Goal: Information Seeking & Learning: Find contact information

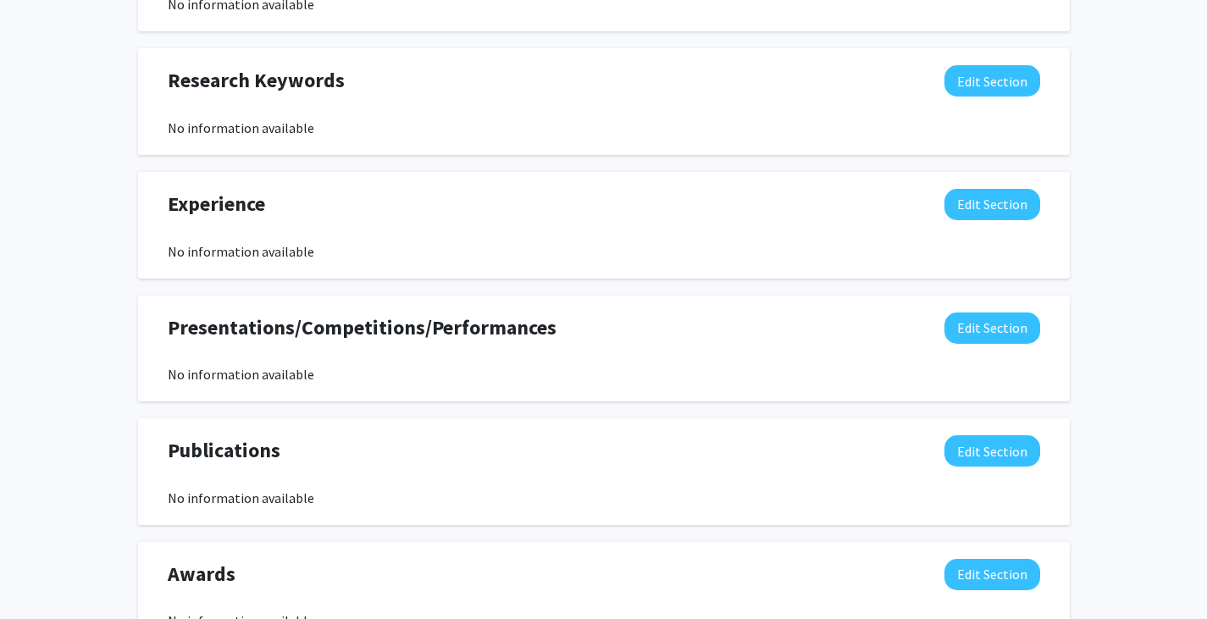
scroll to position [807, 0]
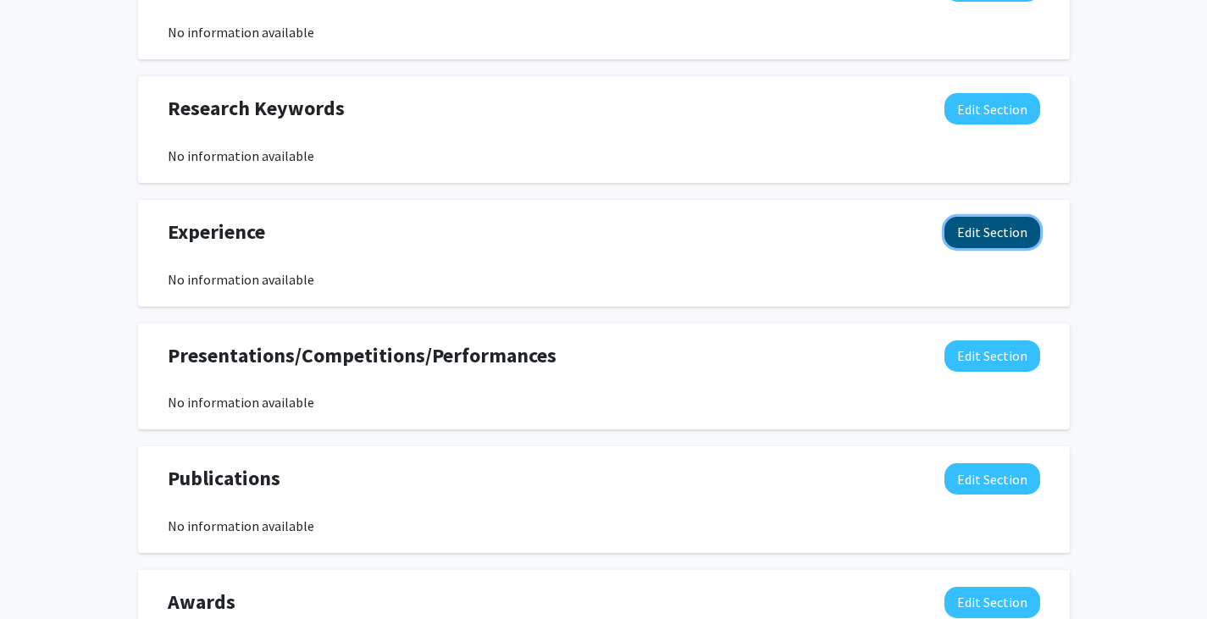
click at [971, 235] on button "Edit Section" at bounding box center [992, 232] width 96 height 31
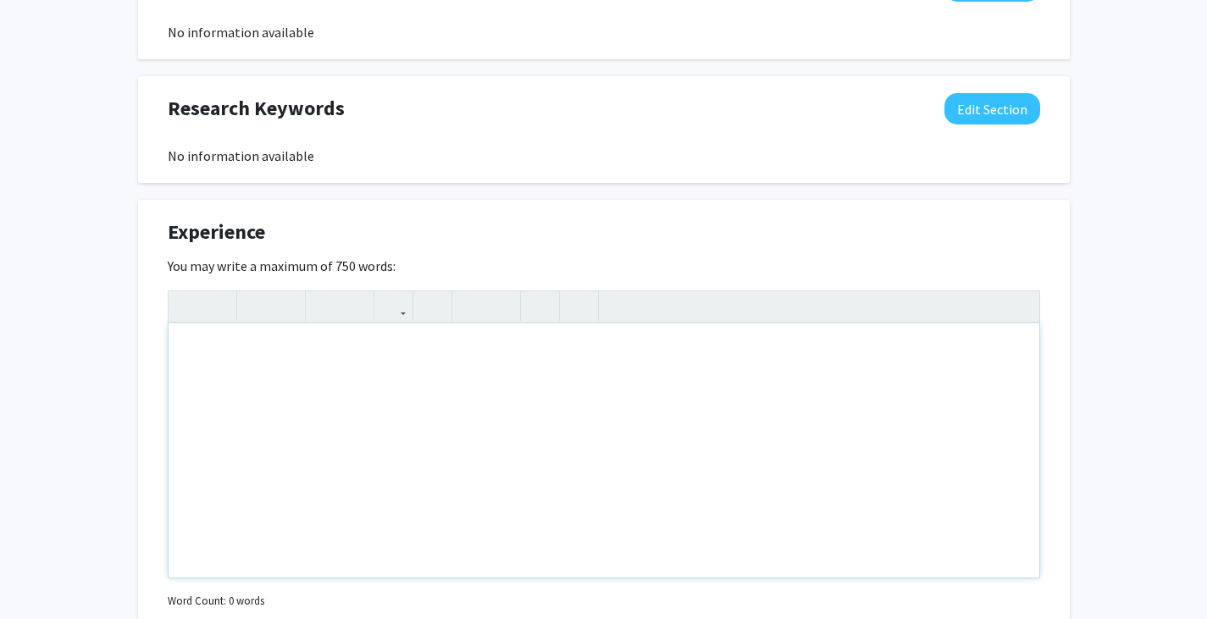
click at [542, 375] on div "Note to users with screen readers: Please deactivate our accessibility plugin f…" at bounding box center [604, 451] width 871 height 254
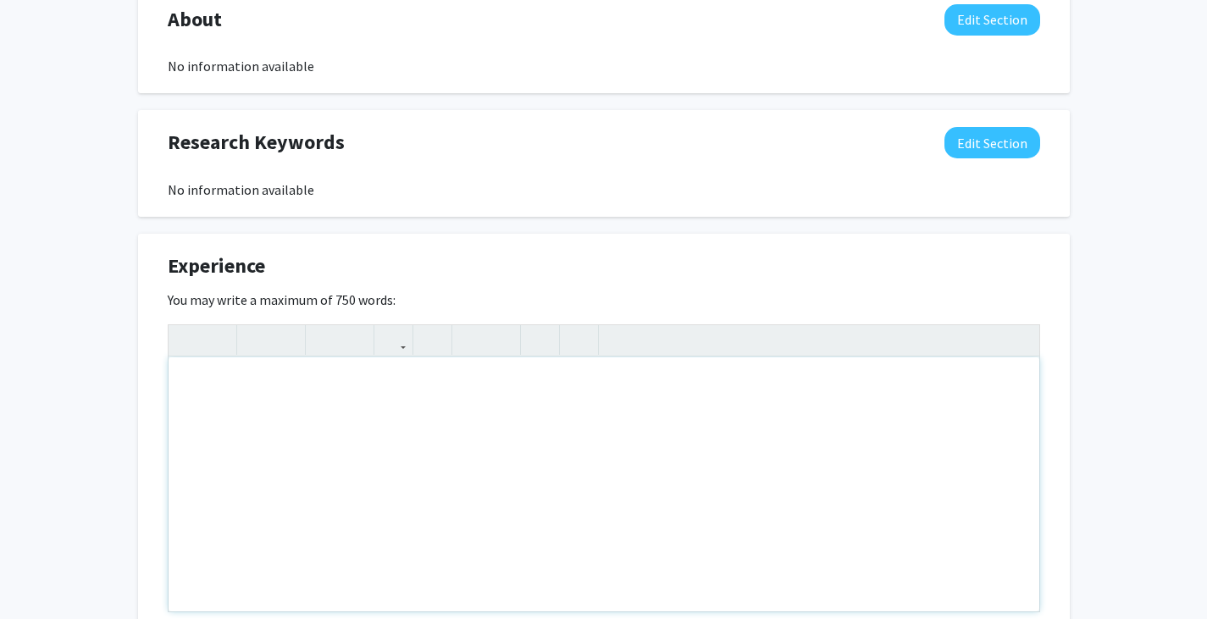
scroll to position [775, 0]
paste div "Note to users with screen readers: Please deactivate our accessibility plugin f…"
type textarea "<l>Ipsumdolo Sitametc Adip Elitse, Doeiusmod, TE — Incid ut 8992 </l><e>&dolo;M…"
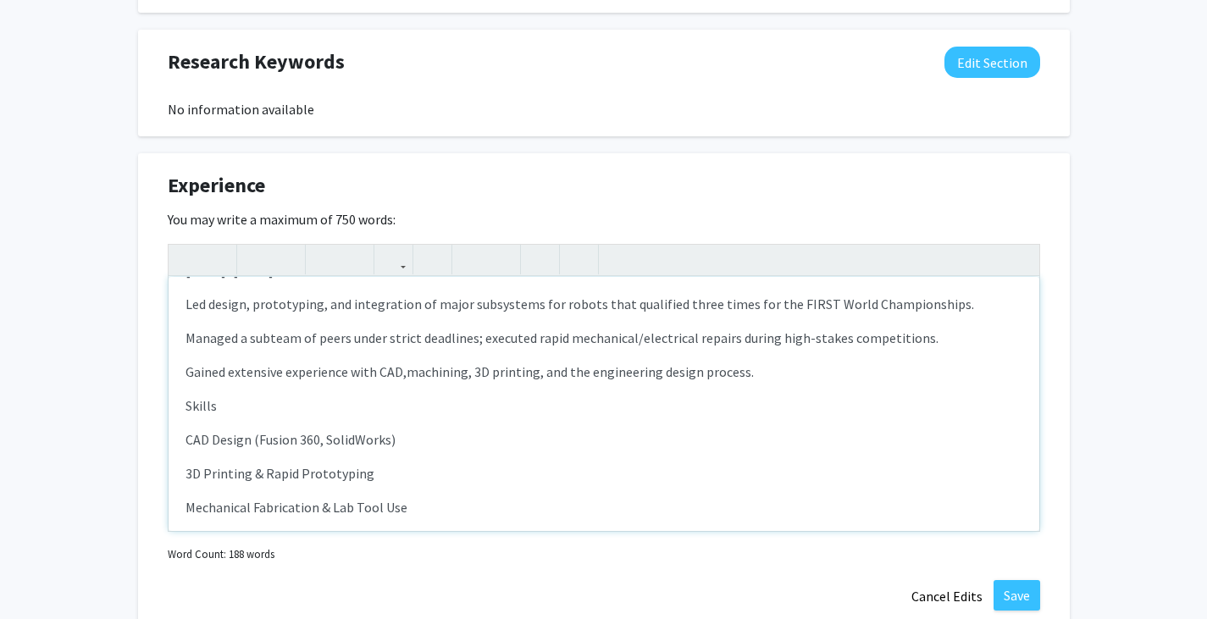
scroll to position [661, 0]
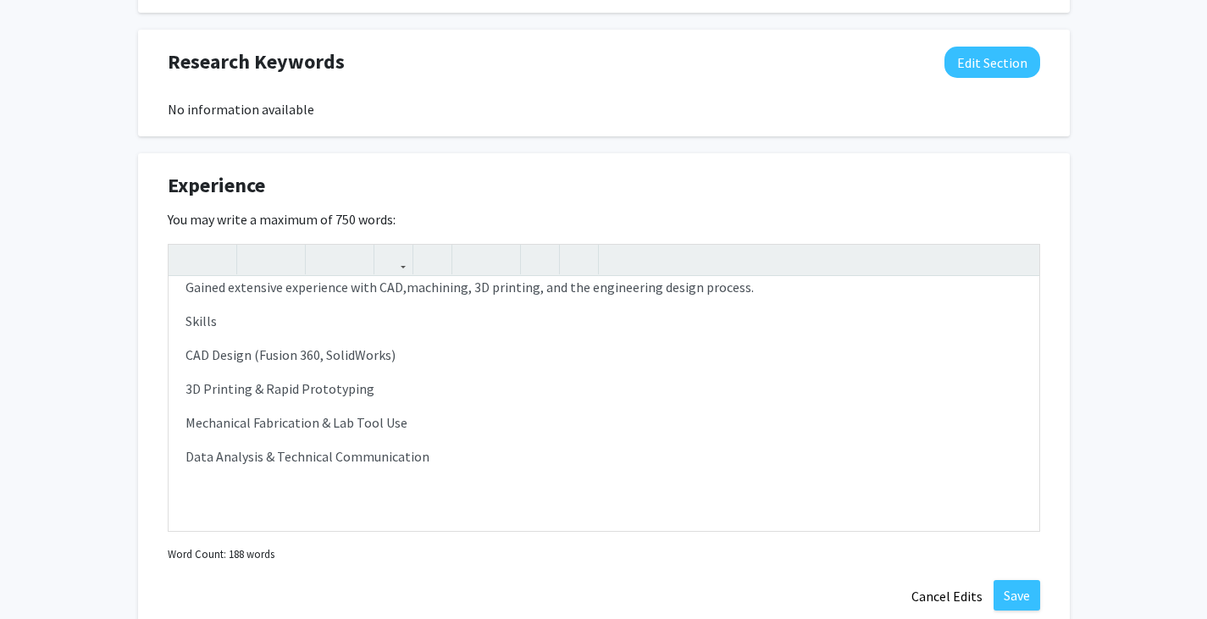
click at [1092, 335] on div "[PERSON_NAME] Edit Section See Public View help Degree Level: Undergraduate Stu…" at bounding box center [603, 130] width 1207 height 1846
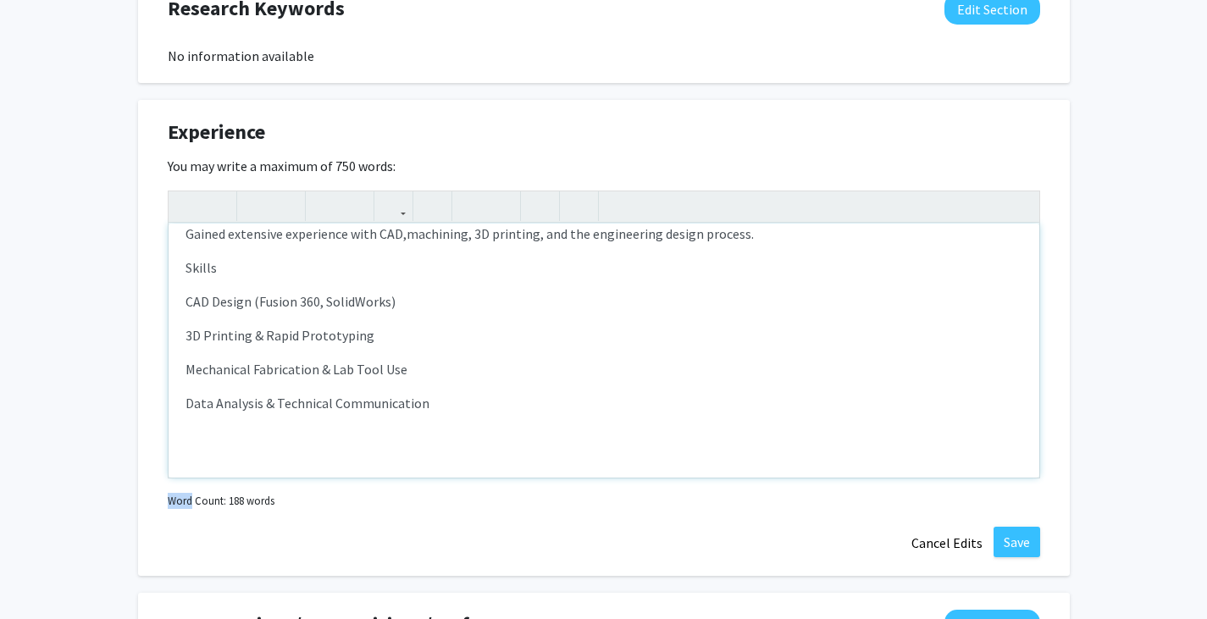
drag, startPoint x: 1092, startPoint y: 335, endPoint x: 576, endPoint y: 626, distance: 592.0
click at [1015, 528] on button "Save" at bounding box center [1016, 542] width 47 height 30
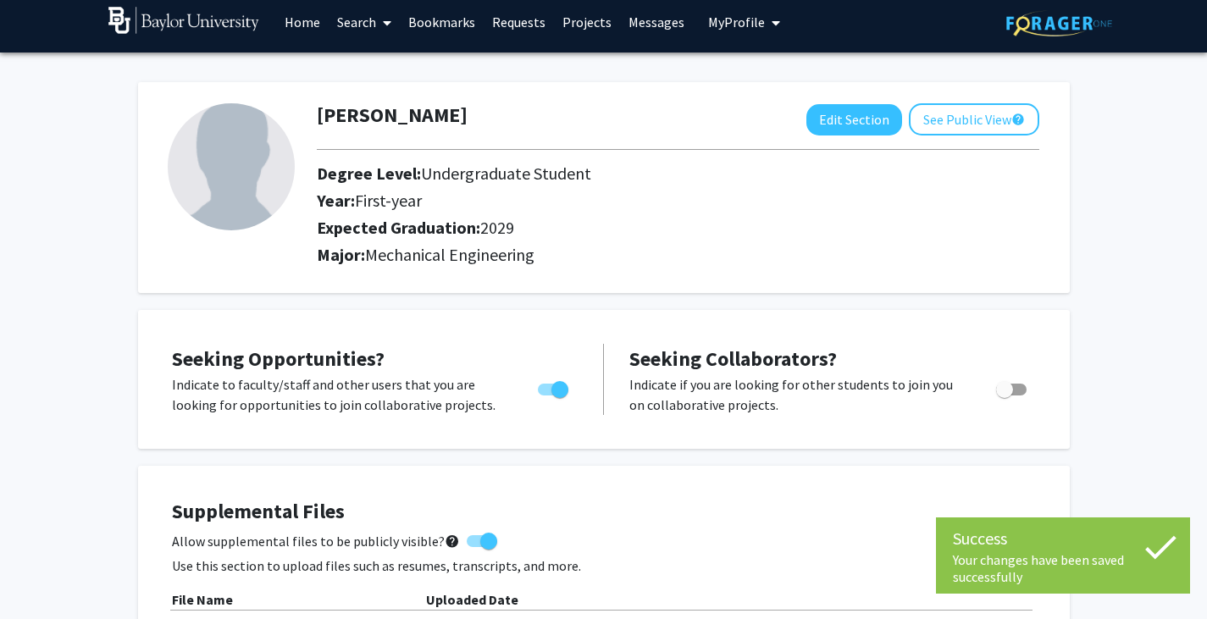
scroll to position [0, 0]
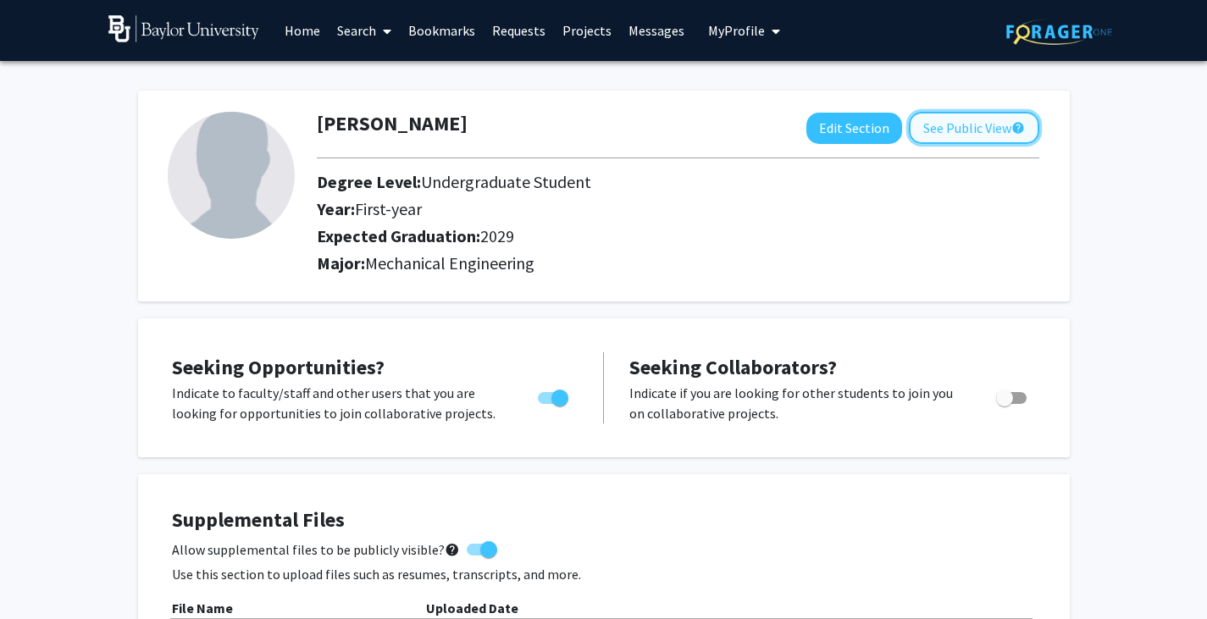
click at [932, 130] on button "See Public View help" at bounding box center [974, 128] width 130 height 32
click at [241, 201] on img at bounding box center [231, 175] width 127 height 127
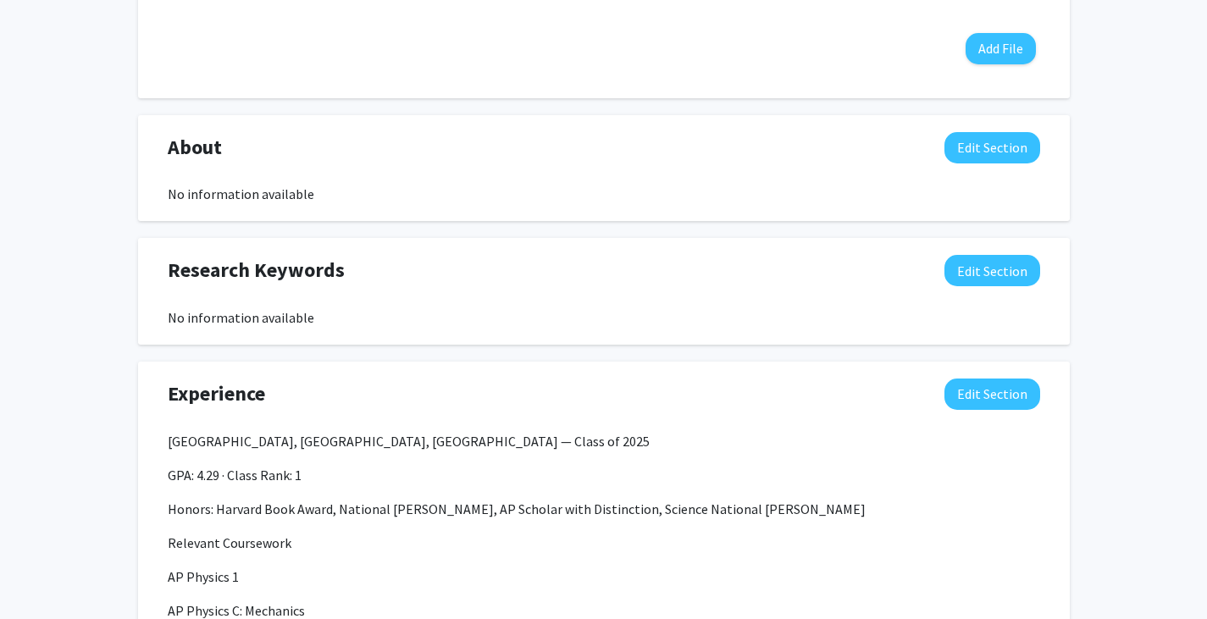
scroll to position [650, 0]
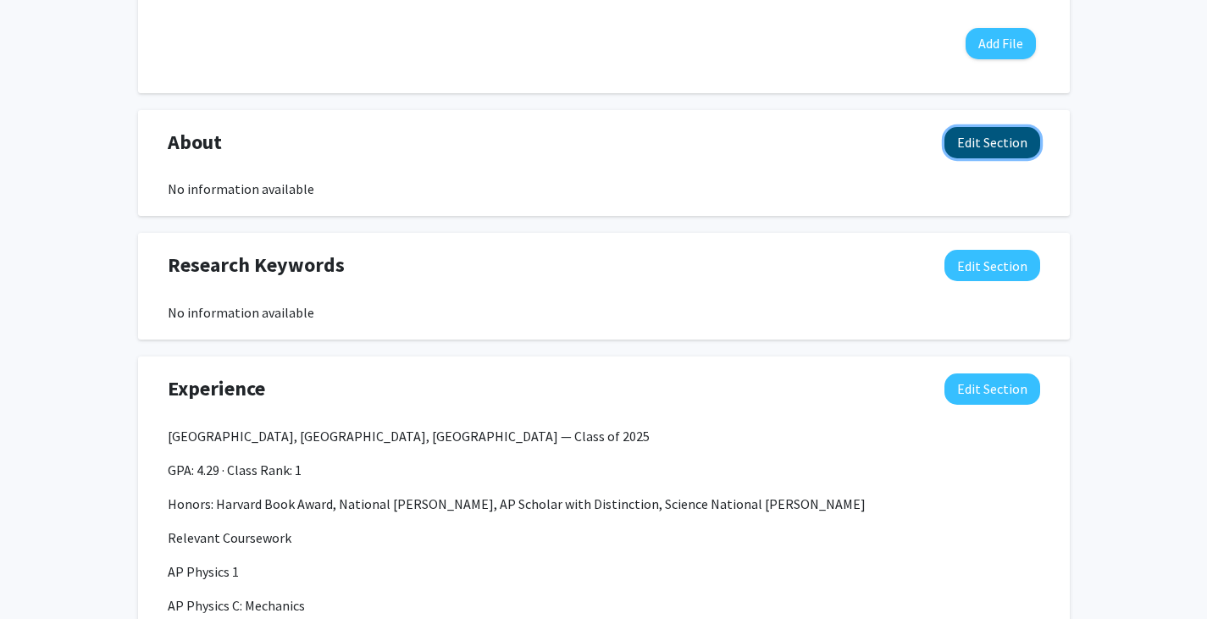
click at [982, 140] on button "Edit Section" at bounding box center [992, 142] width 96 height 31
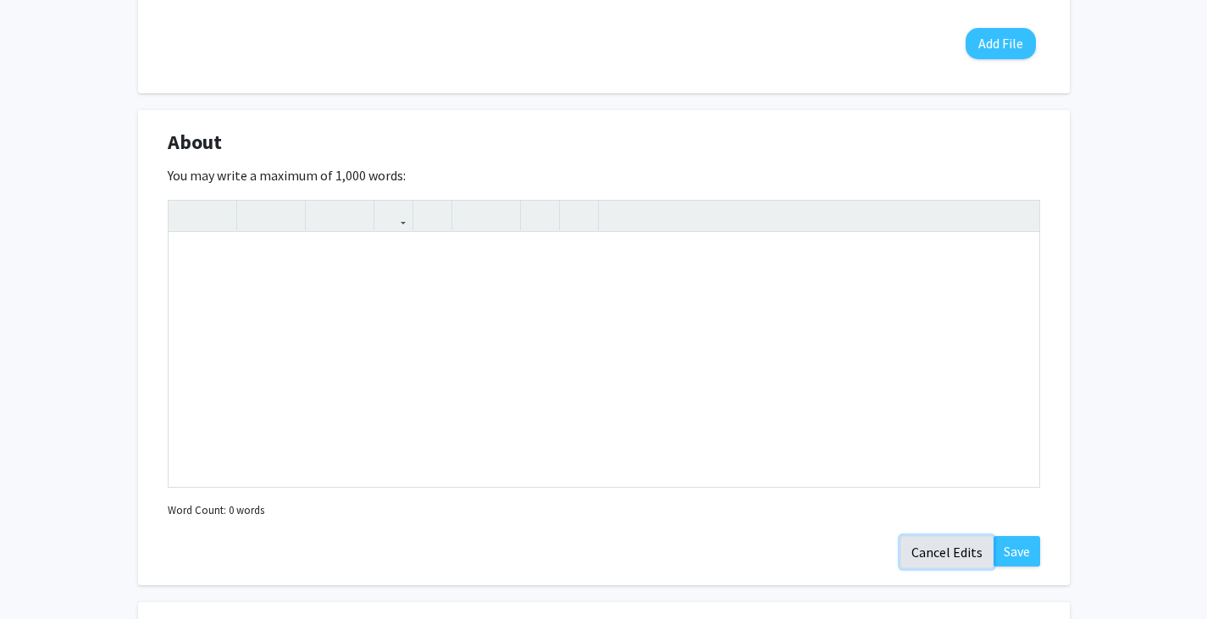
click at [936, 550] on button "Cancel Edits" at bounding box center [946, 552] width 93 height 32
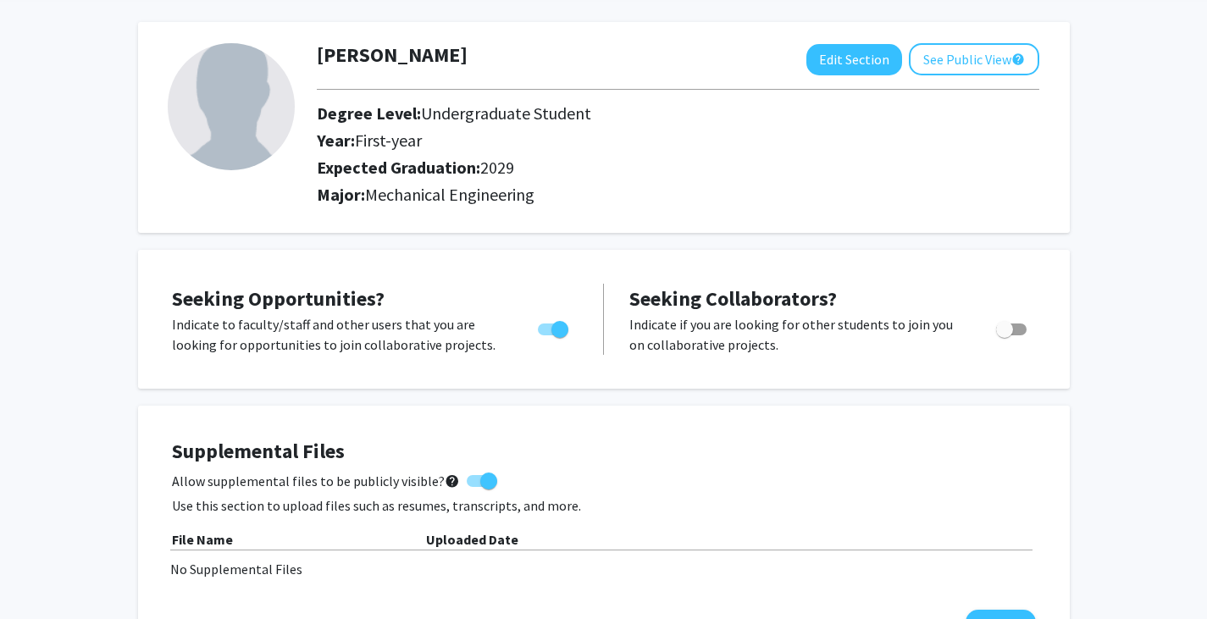
scroll to position [0, 0]
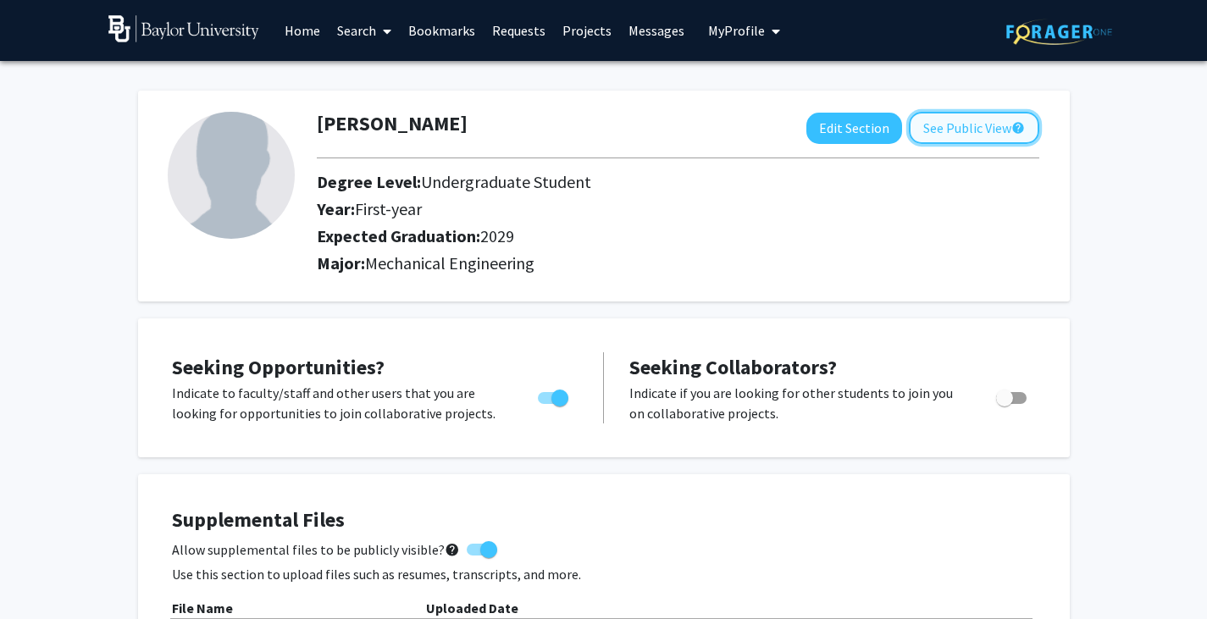
click at [929, 134] on button "See Public View help" at bounding box center [974, 128] width 130 height 32
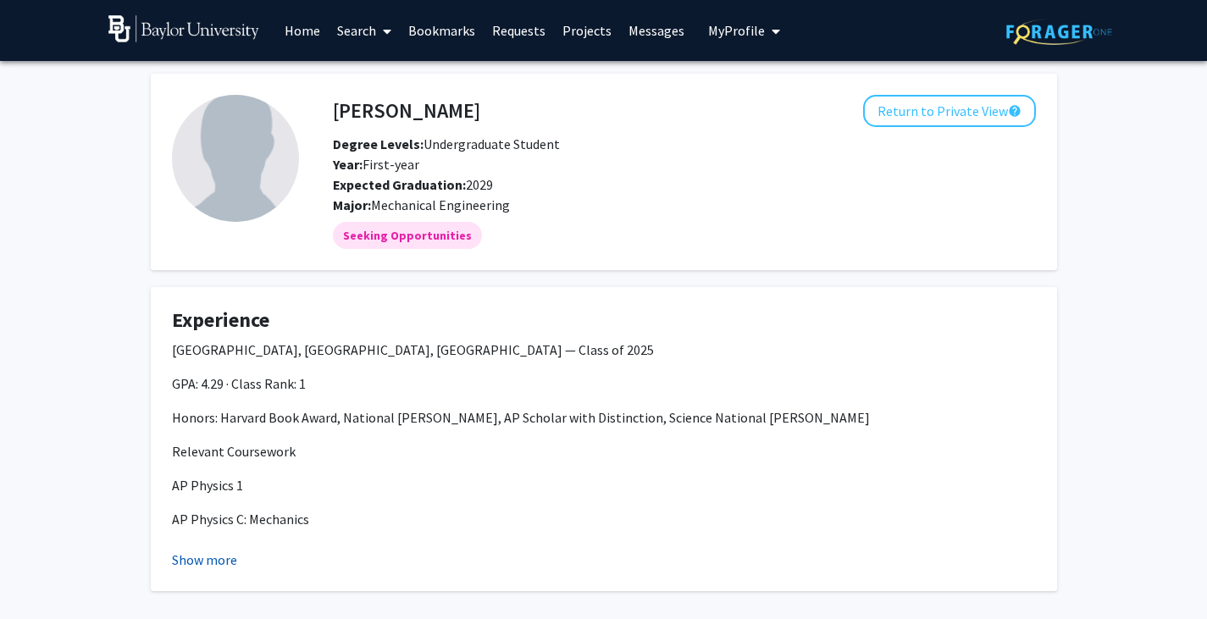
click at [207, 559] on button "Show more" at bounding box center [204, 560] width 65 height 20
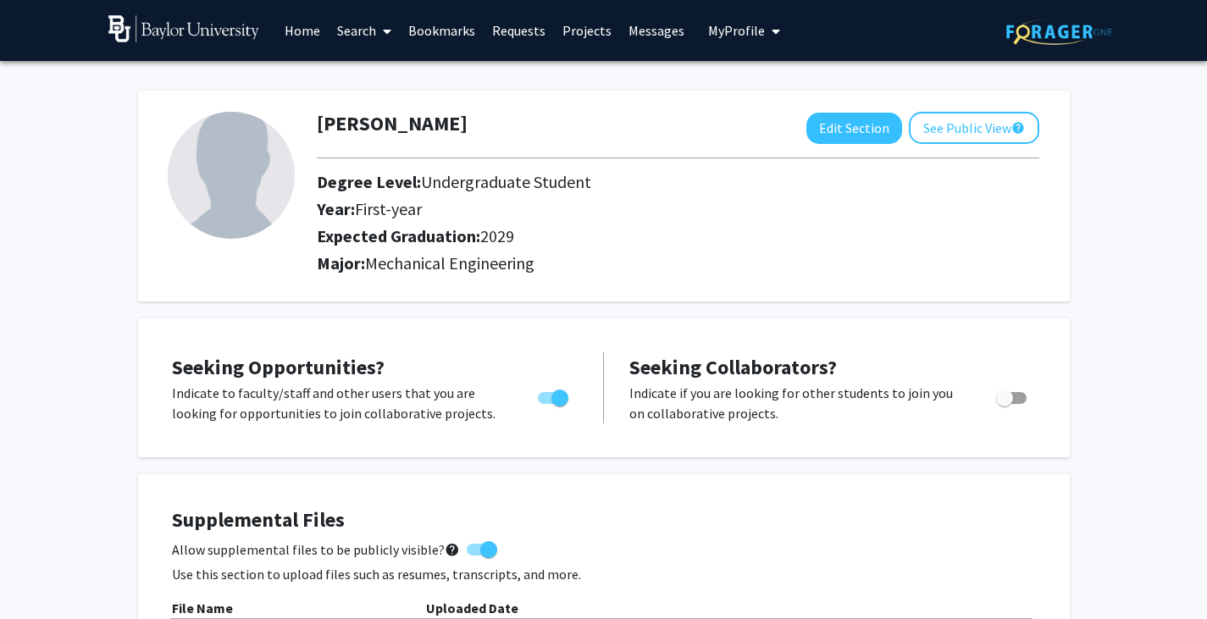
click at [580, 30] on link "Projects" at bounding box center [587, 30] width 66 height 59
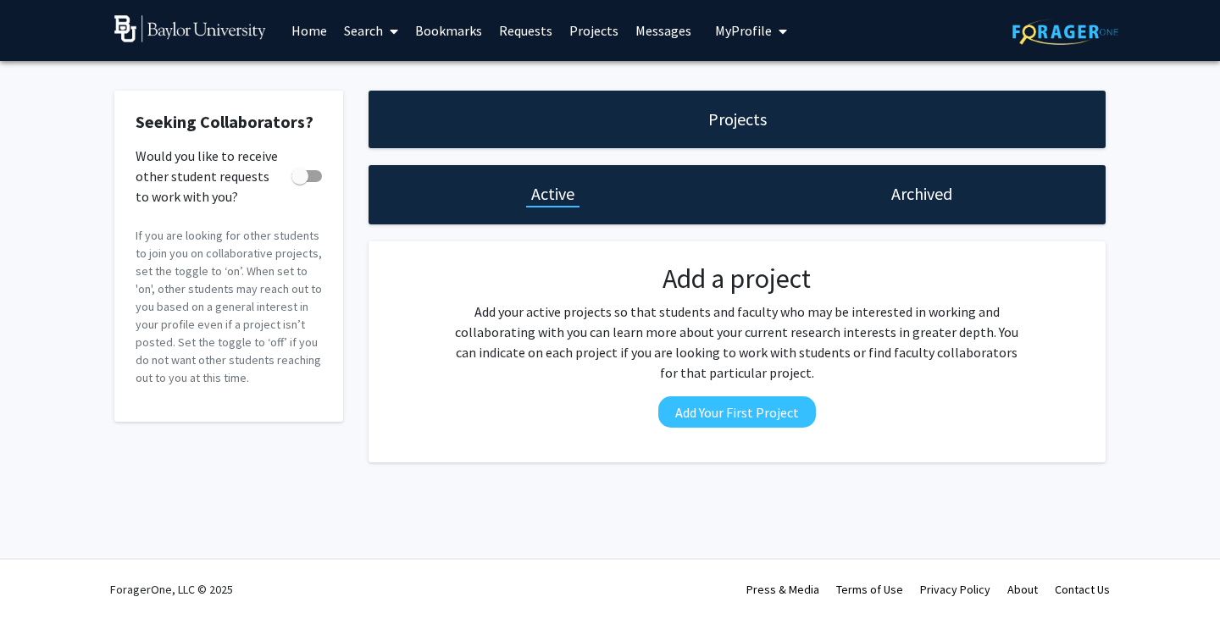
click at [317, 25] on link "Home" at bounding box center [309, 30] width 53 height 59
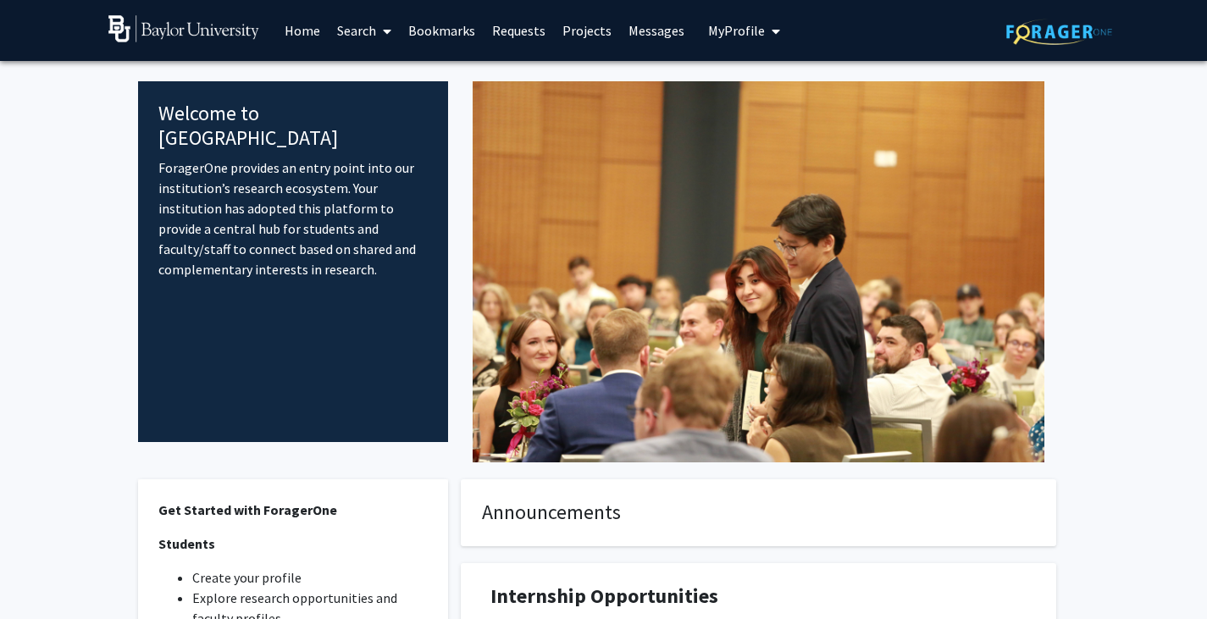
click at [371, 37] on link "Search" at bounding box center [364, 30] width 71 height 59
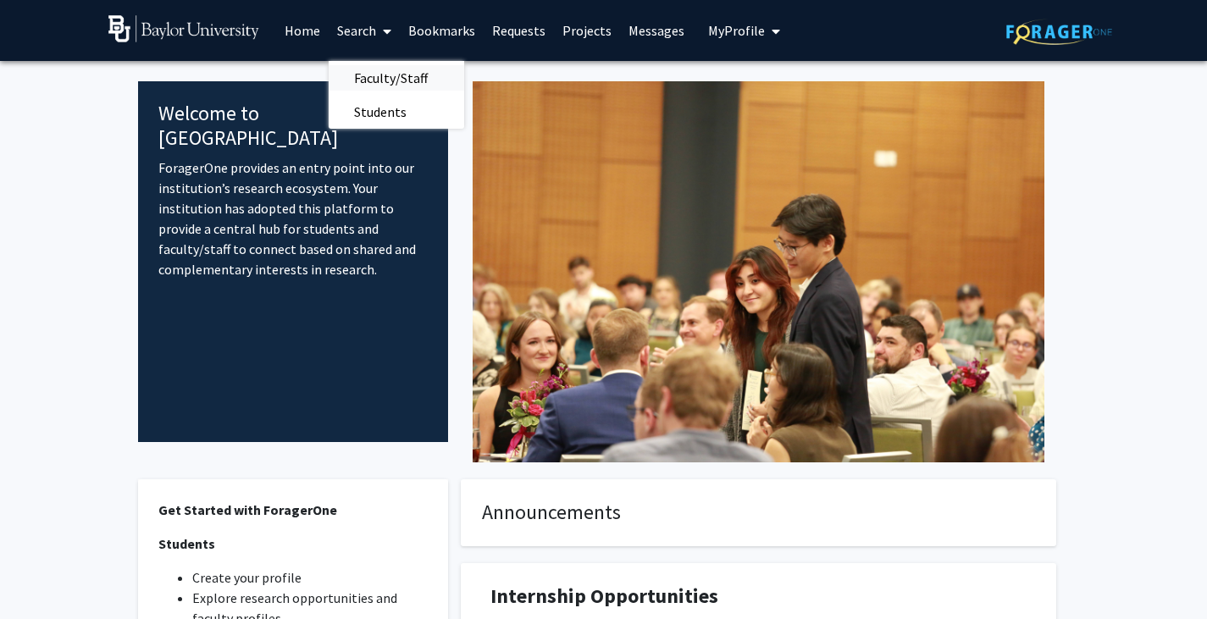
click at [379, 75] on span "Faculty/Staff" at bounding box center [391, 78] width 124 height 34
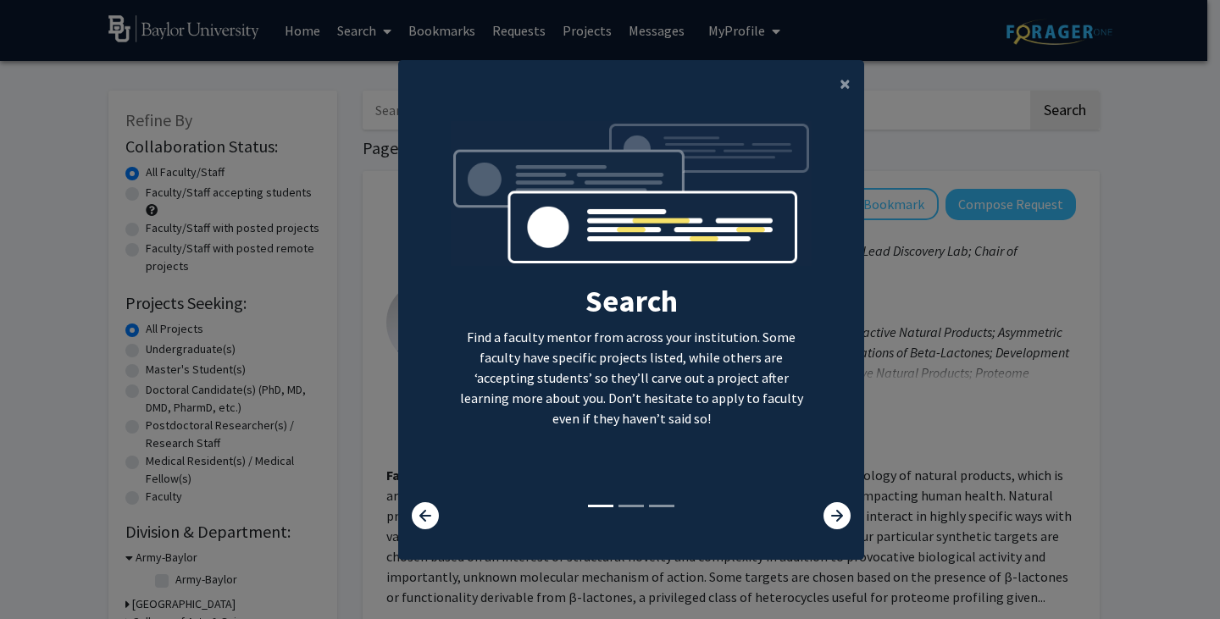
click at [815, 505] on div at bounding box center [824, 515] width 77 height 27
click at [823, 506] on icon at bounding box center [836, 515] width 27 height 27
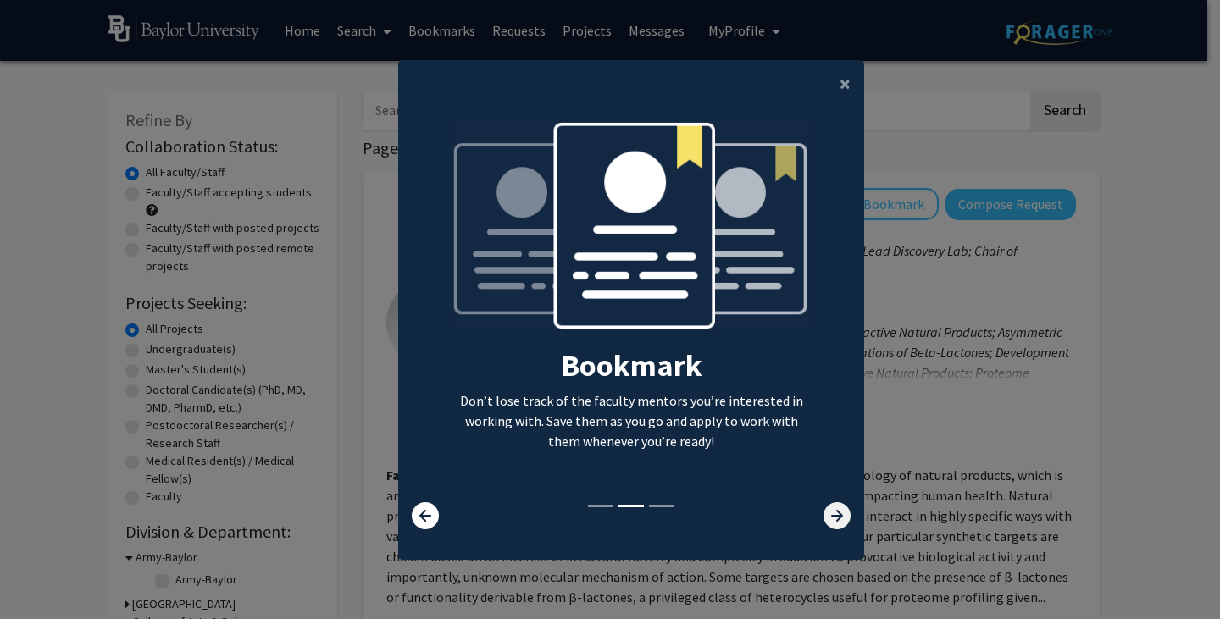
click at [823, 506] on icon at bounding box center [836, 515] width 27 height 27
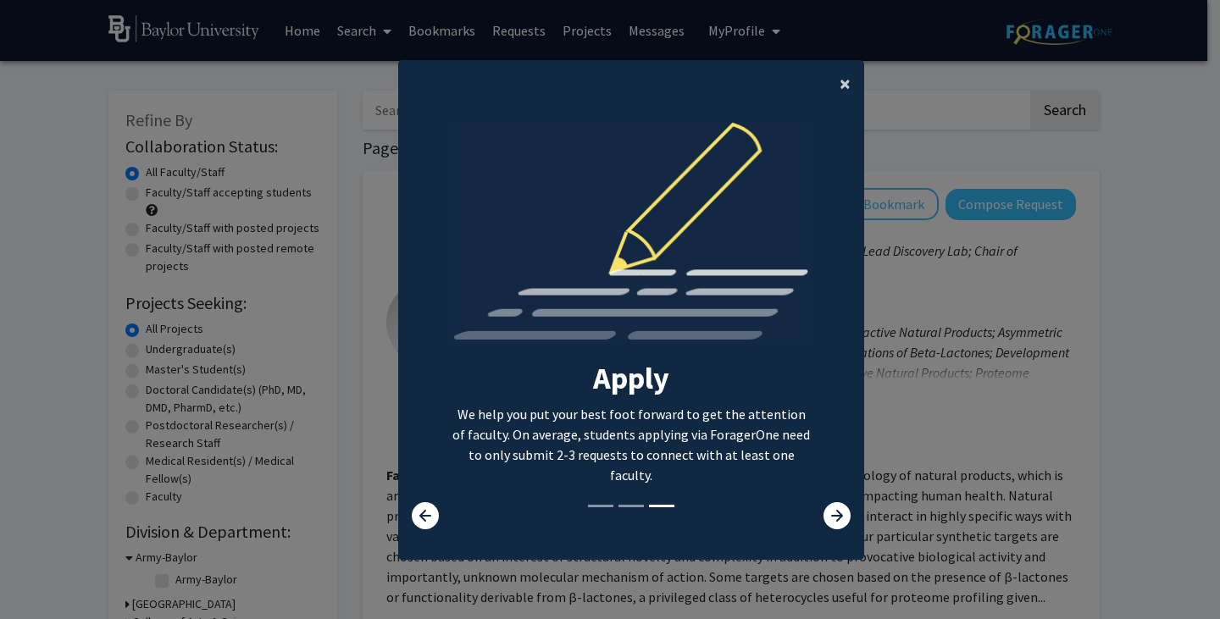
click at [839, 89] on span "×" at bounding box center [844, 83] width 11 height 26
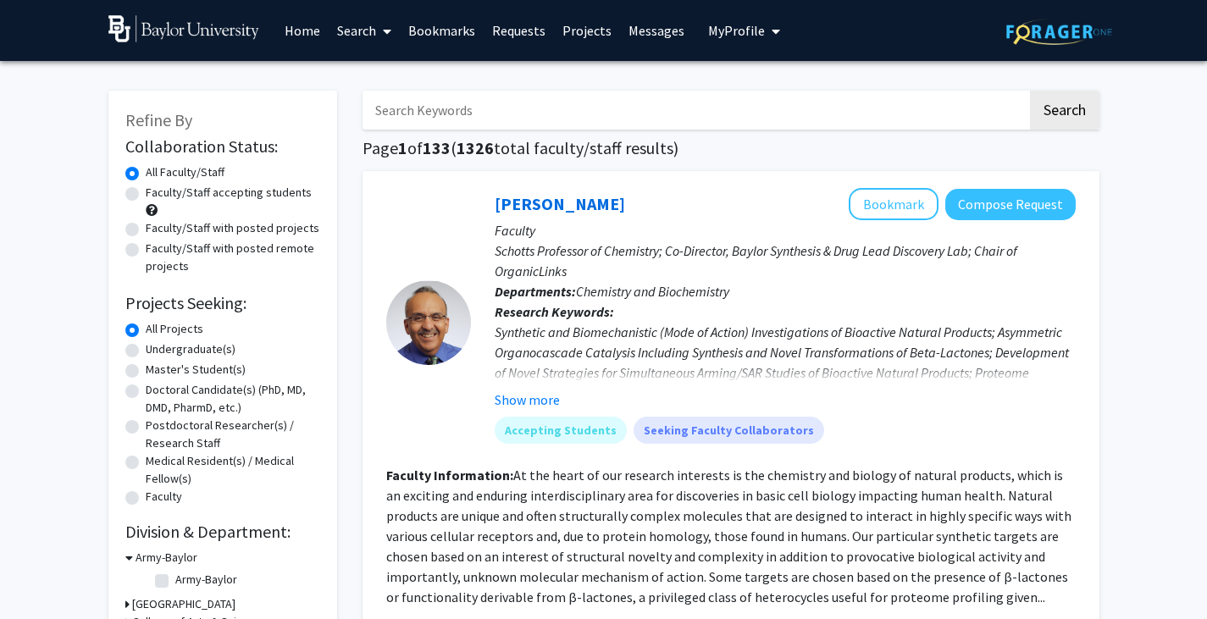
click at [146, 353] on label "Undergraduate(s)" at bounding box center [191, 349] width 90 height 18
click at [146, 351] on input "Undergraduate(s)" at bounding box center [151, 345] width 11 height 11
radio input "true"
click at [146, 196] on label "Faculty/Staff accepting students" at bounding box center [229, 193] width 166 height 18
click at [146, 195] on input "Faculty/Staff accepting students" at bounding box center [151, 189] width 11 height 11
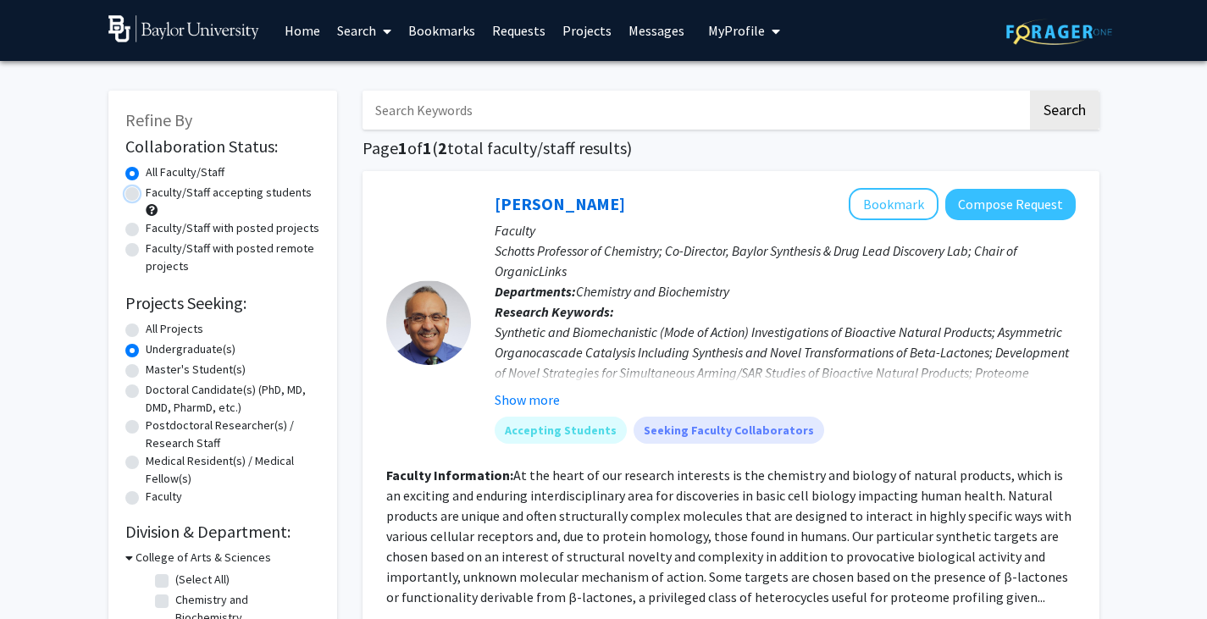
radio input "true"
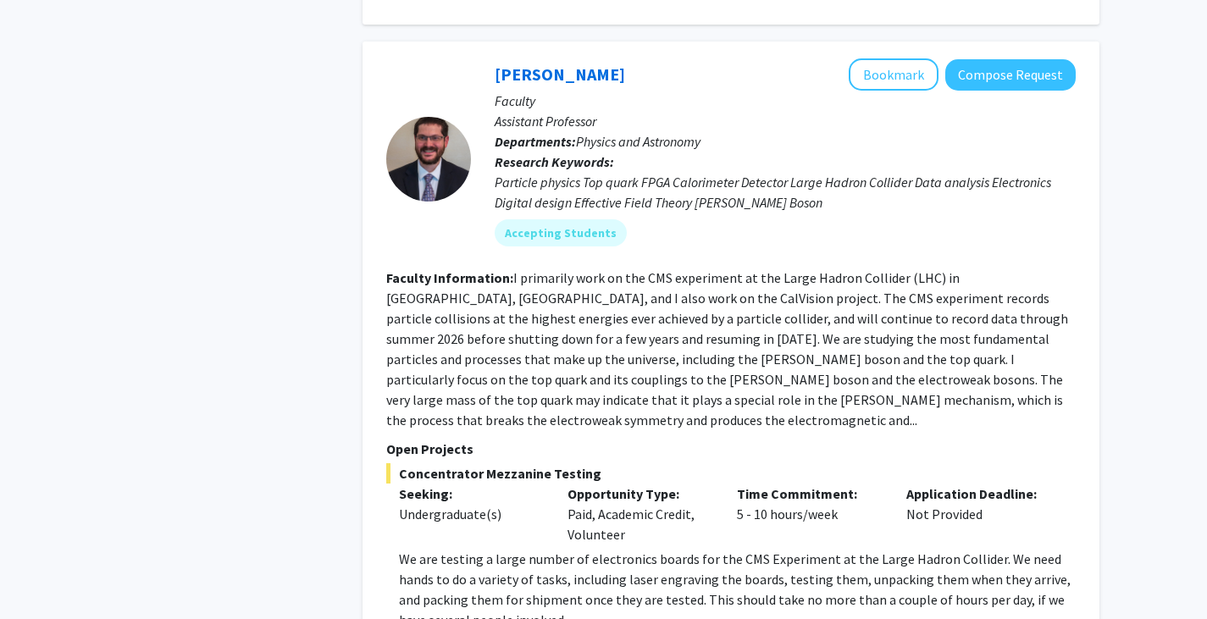
scroll to position [954, 0]
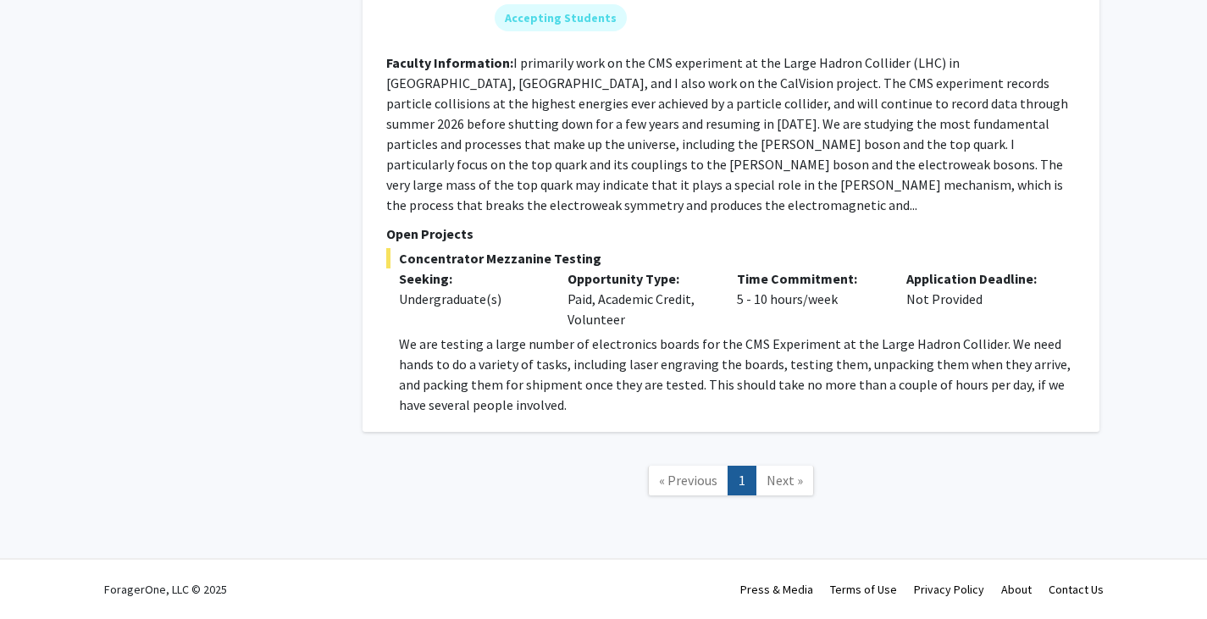
click at [778, 491] on link "Next »" at bounding box center [784, 481] width 58 height 30
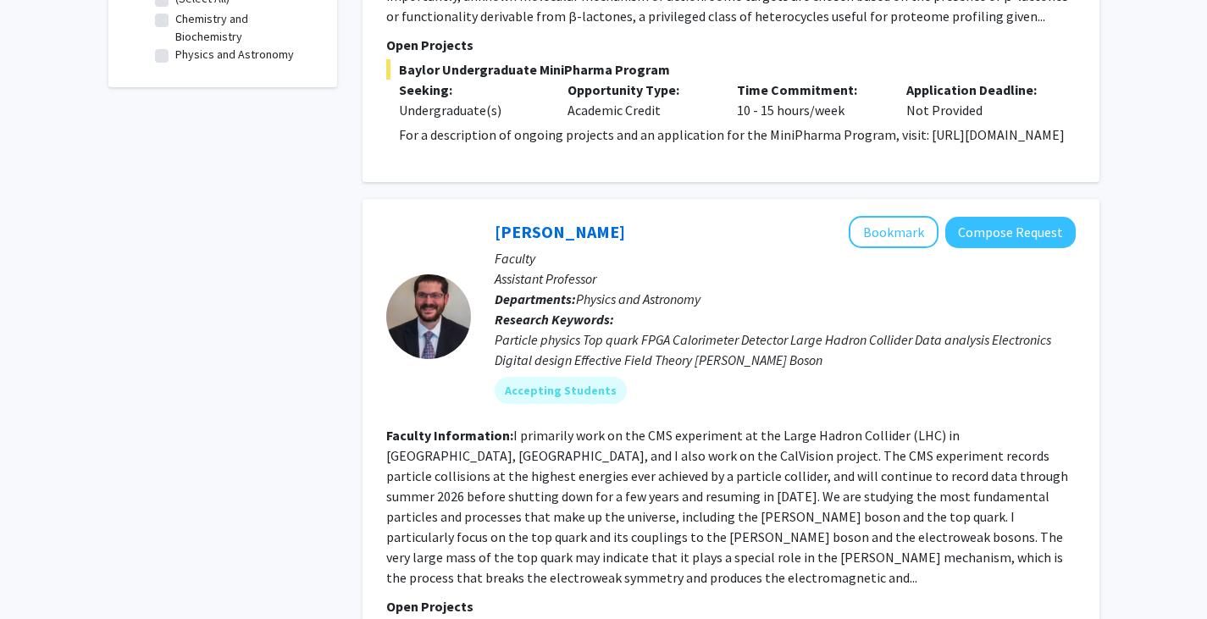
scroll to position [559, 0]
